Goal: Task Accomplishment & Management: Manage account settings

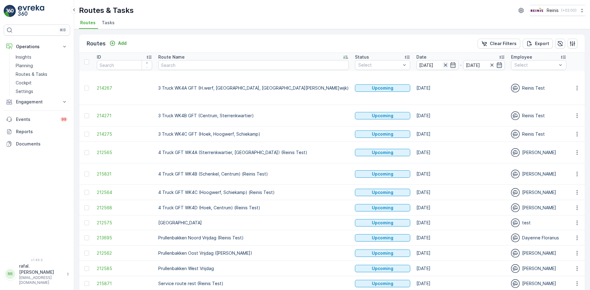
click at [442, 65] on icon "button" at bounding box center [445, 65] width 6 height 6
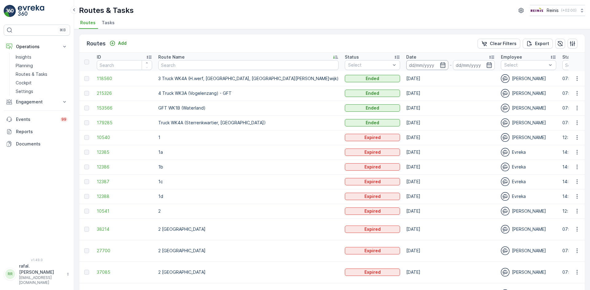
click at [406, 67] on input at bounding box center [427, 65] width 42 height 10
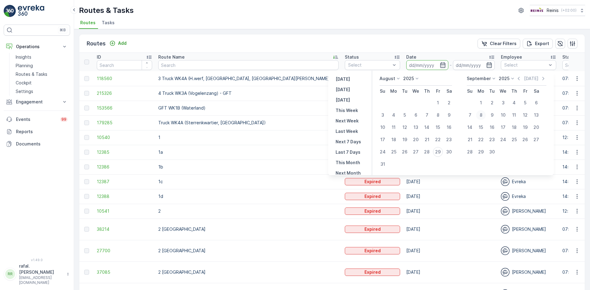
click at [481, 116] on div "8" at bounding box center [481, 115] width 10 height 10
type input "[DATE]"
click at [481, 116] on div "8" at bounding box center [481, 115] width 10 height 10
type input "[DATE]"
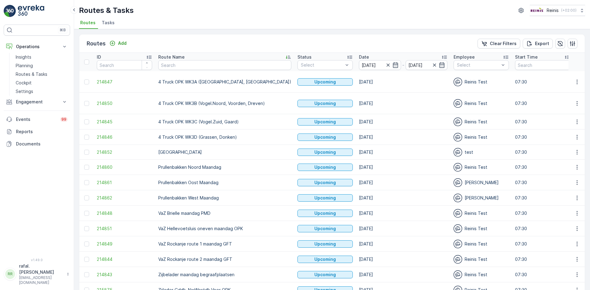
click at [285, 55] on icon at bounding box center [288, 57] width 6 height 6
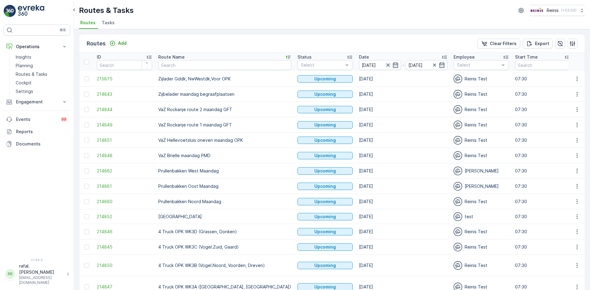
click at [385, 64] on icon "button" at bounding box center [388, 65] width 6 height 6
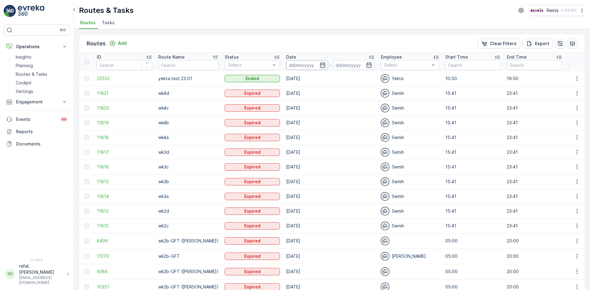
click at [312, 64] on input at bounding box center [307, 65] width 42 height 10
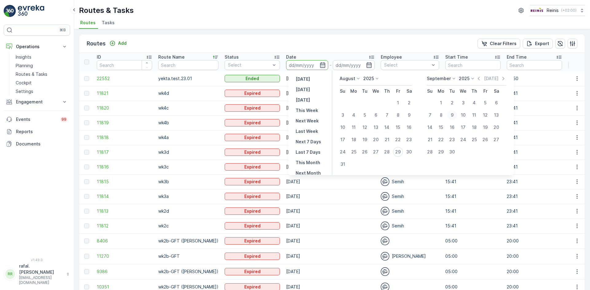
click at [454, 116] on div "9" at bounding box center [452, 115] width 10 height 10
type input "[DATE]"
click at [454, 116] on div "9" at bounding box center [452, 115] width 10 height 10
type input "[DATE]"
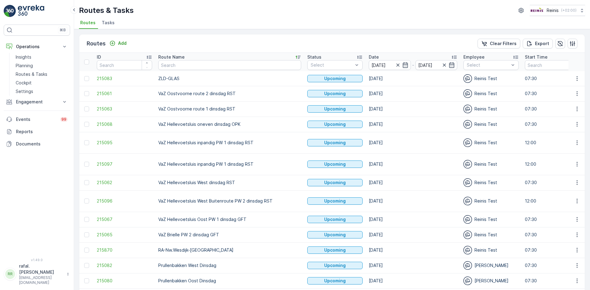
click at [295, 55] on icon at bounding box center [298, 57] width 6 height 6
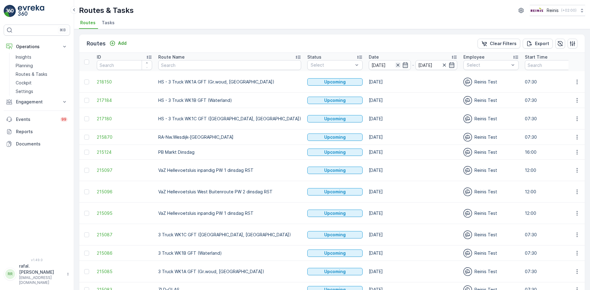
click at [396, 66] on icon "button" at bounding box center [397, 65] width 3 height 3
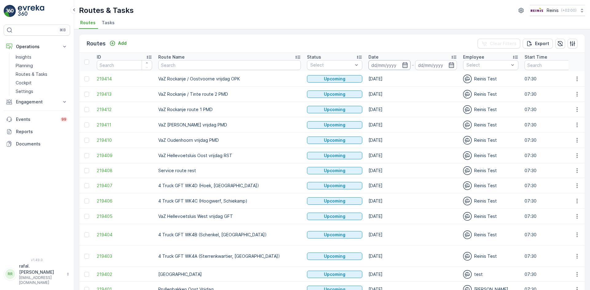
click at [371, 66] on input at bounding box center [389, 65] width 42 height 10
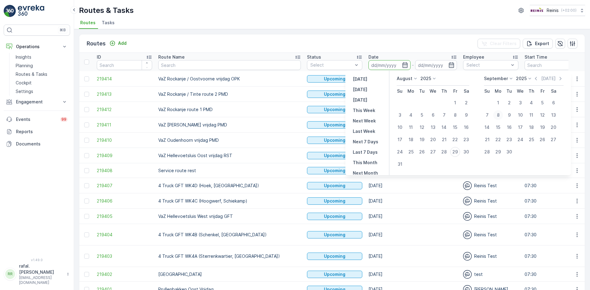
click at [499, 116] on div "8" at bounding box center [498, 115] width 10 height 10
type input "[DATE]"
click at [499, 116] on div "8" at bounding box center [498, 115] width 10 height 10
type input "[DATE]"
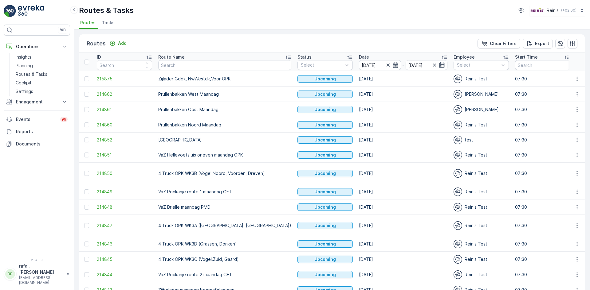
scroll to position [27, 0]
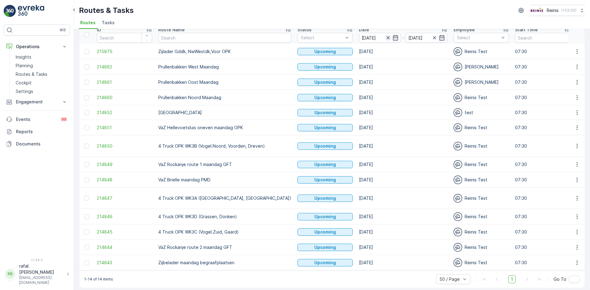
click at [385, 39] on icon "button" at bounding box center [388, 38] width 6 height 6
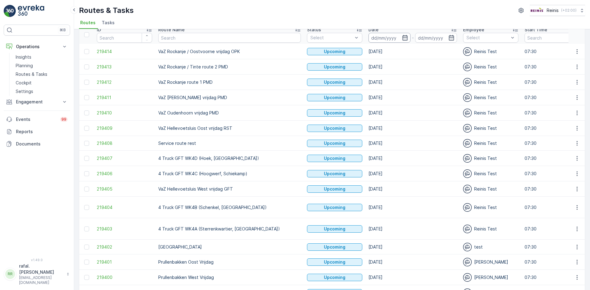
click at [374, 37] on input at bounding box center [389, 38] width 42 height 10
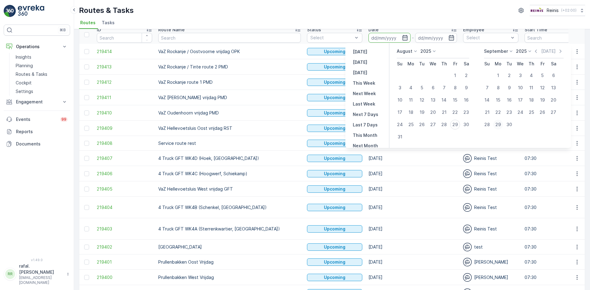
click at [499, 123] on div "29" at bounding box center [498, 125] width 10 height 10
type input "[DATE]"
click at [499, 123] on div "29" at bounding box center [498, 125] width 10 height 10
type input "[DATE]"
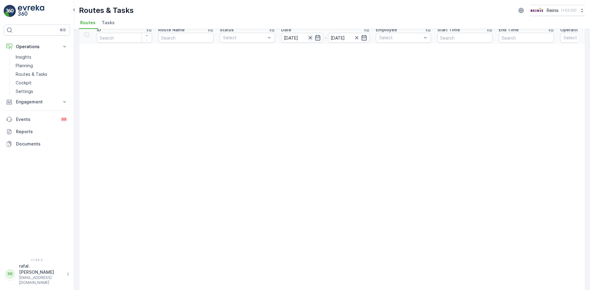
click at [309, 39] on icon "button" at bounding box center [310, 38] width 6 height 6
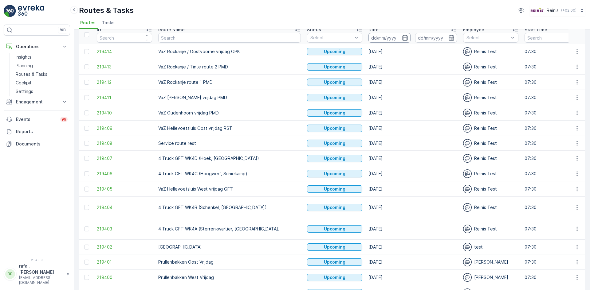
click at [374, 38] on input at bounding box center [389, 38] width 42 height 10
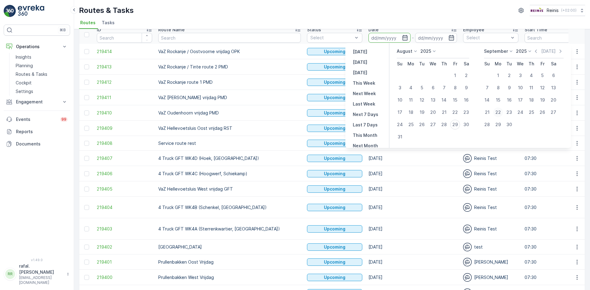
click at [500, 114] on div "22" at bounding box center [498, 113] width 10 height 10
type input "[DATE]"
click at [500, 114] on div "22" at bounding box center [498, 113] width 10 height 10
type input "[DATE]"
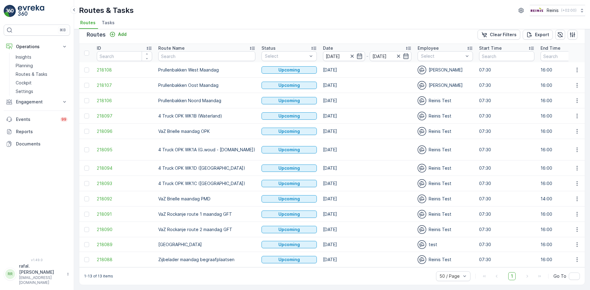
scroll to position [6, 0]
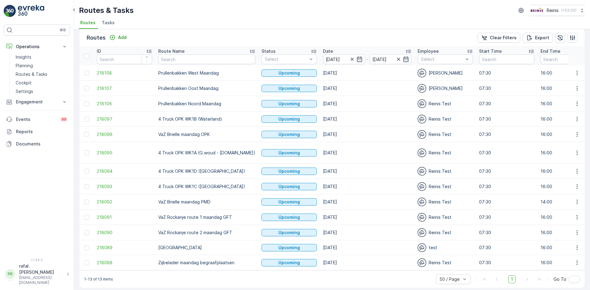
click at [249, 50] on icon at bounding box center [252, 51] width 6 height 6
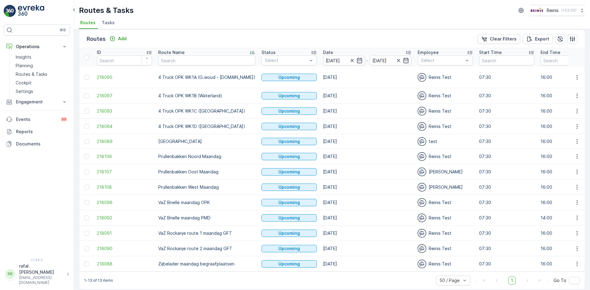
scroll to position [6, 0]
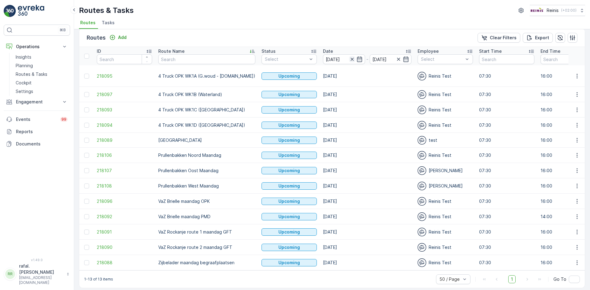
click at [350, 59] on icon "button" at bounding box center [351, 59] width 3 height 3
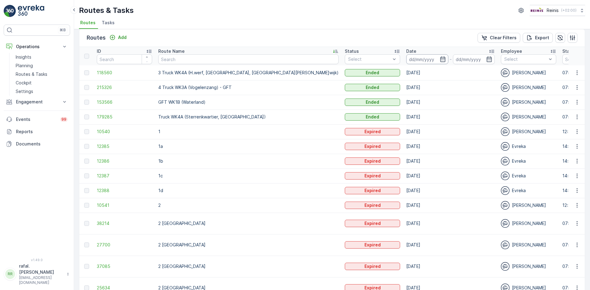
click at [406, 58] on input at bounding box center [427, 59] width 42 height 10
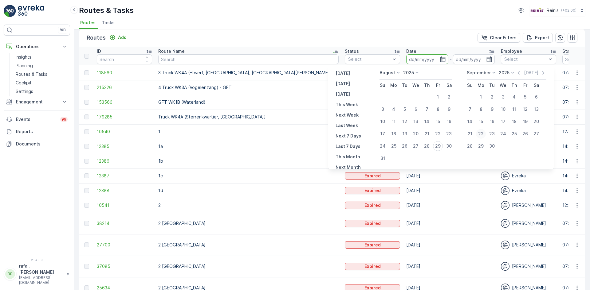
click at [480, 132] on div "22" at bounding box center [481, 134] width 10 height 10
type input "[DATE]"
click at [480, 132] on div "22" at bounding box center [481, 134] width 10 height 10
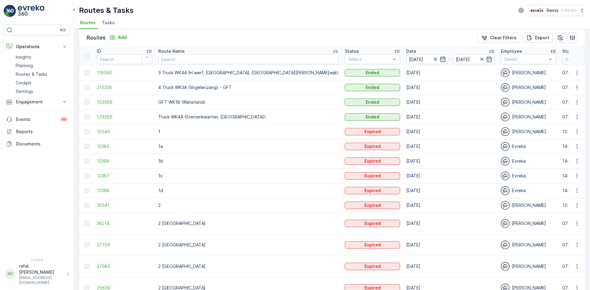
type input "[DATE]"
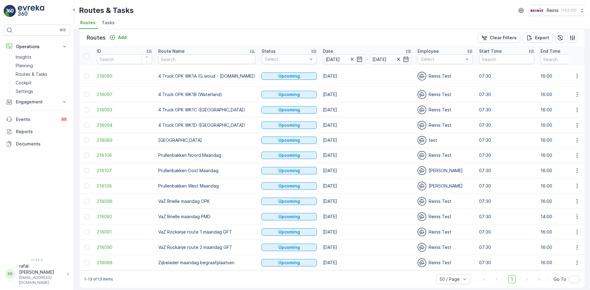
click at [249, 49] on icon at bounding box center [252, 51] width 6 height 6
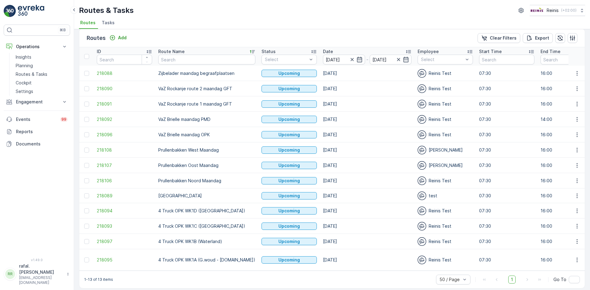
scroll to position [6, 0]
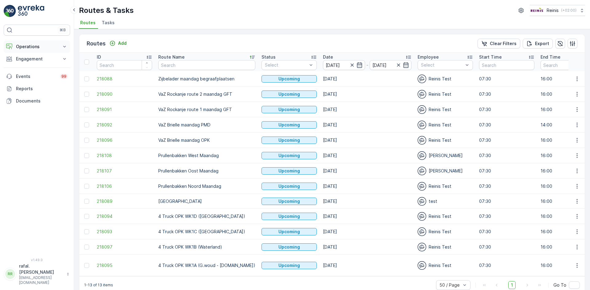
click at [35, 48] on p "Operations" at bounding box center [37, 47] width 42 height 6
click at [29, 67] on p "Planning" at bounding box center [24, 66] width 17 height 6
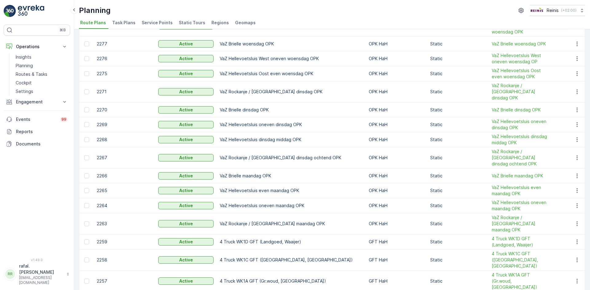
scroll to position [269, 0]
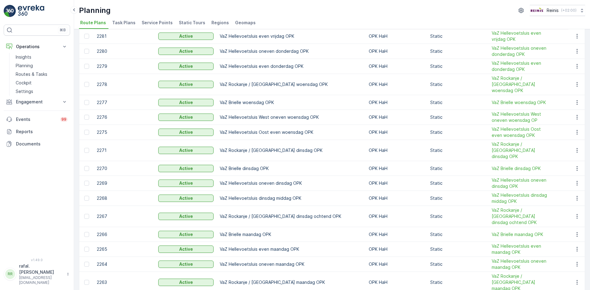
click at [183, 22] on span "Static Tours" at bounding box center [192, 23] width 26 height 6
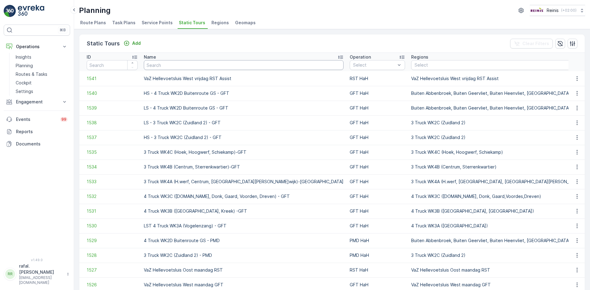
click at [213, 68] on input "text" at bounding box center [244, 65] width 200 height 10
type input "vaz"
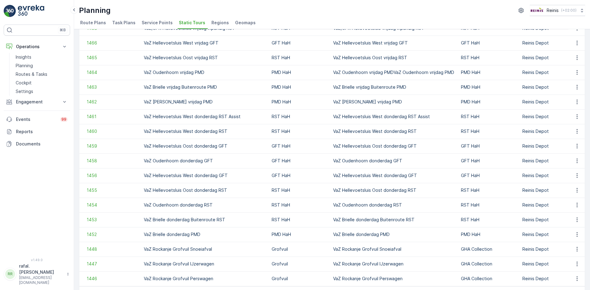
scroll to position [544, 0]
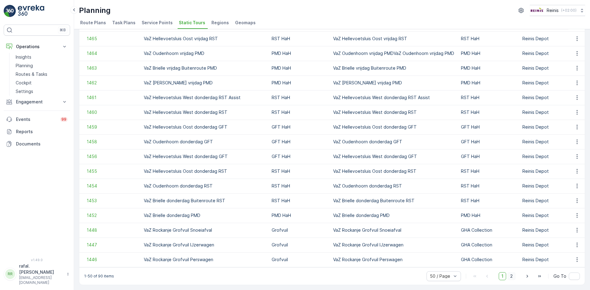
click at [512, 276] on span "2" at bounding box center [511, 277] width 8 height 8
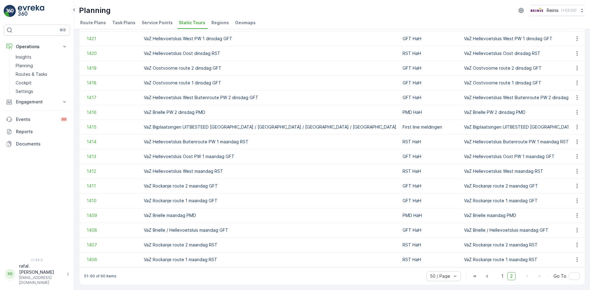
scroll to position [397, 0]
click at [577, 227] on icon "button" at bounding box center [577, 230] width 6 height 6
click at [575, 236] on span "See More Details" at bounding box center [566, 237] width 36 height 6
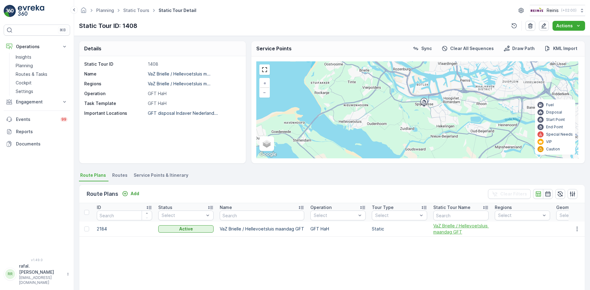
click at [445, 229] on span "VaZ Brielle / Hellevoetsluis maandag GFT" at bounding box center [460, 229] width 55 height 12
click at [574, 228] on icon "button" at bounding box center [577, 229] width 6 height 6
click at [569, 237] on span "Edit Route Plan" at bounding box center [572, 238] width 32 height 6
